Goal: Information Seeking & Learning: Learn about a topic

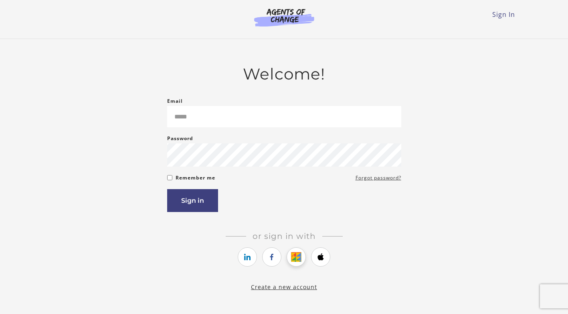
click at [298, 264] on link "https://courses.thinkific.com/users/auth/google?ss%5Breferral%5D=&ss%5Buser_ret…" at bounding box center [296, 256] width 19 height 19
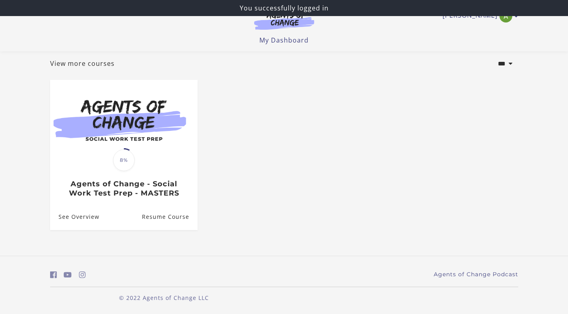
scroll to position [45, 0]
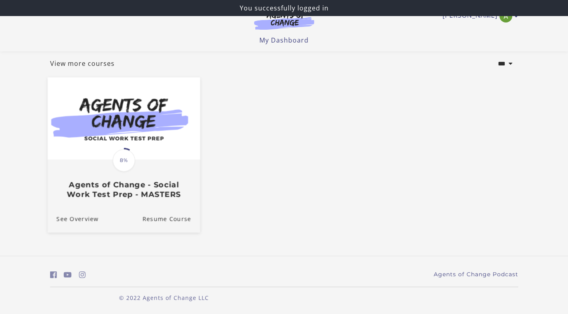
click at [164, 145] on img at bounding box center [123, 118] width 152 height 82
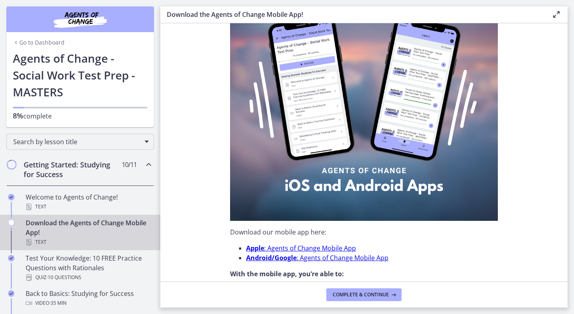
scroll to position [80, 0]
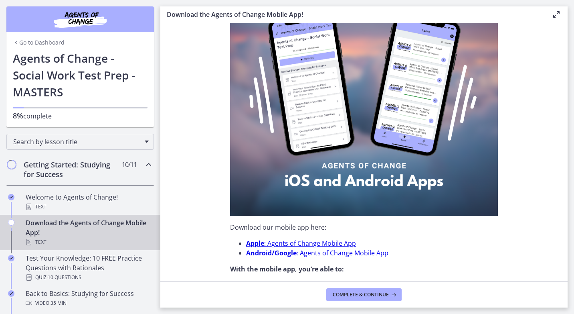
click at [144, 162] on icon "Chapters" at bounding box center [149, 165] width 10 height 10
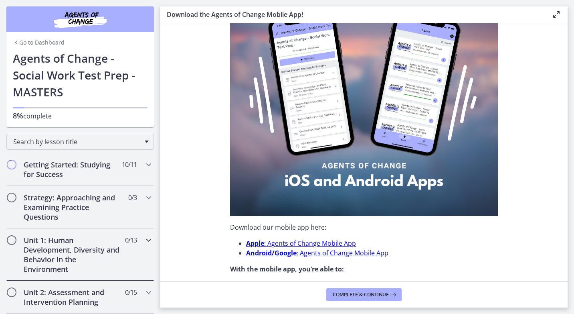
click at [136, 244] on div "Unit 1: Human Development, Diversity and Behavior in the Environment 0 / 13 Com…" at bounding box center [80, 254] width 148 height 52
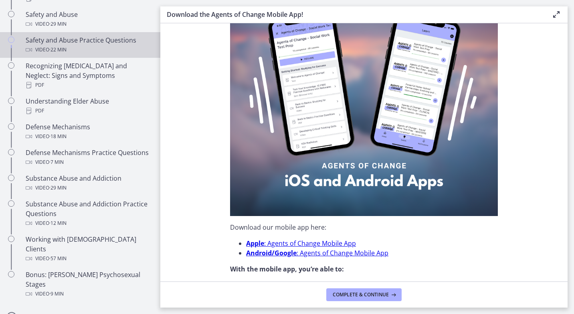
scroll to position [401, 0]
